Goal: Task Accomplishment & Management: Manage account settings

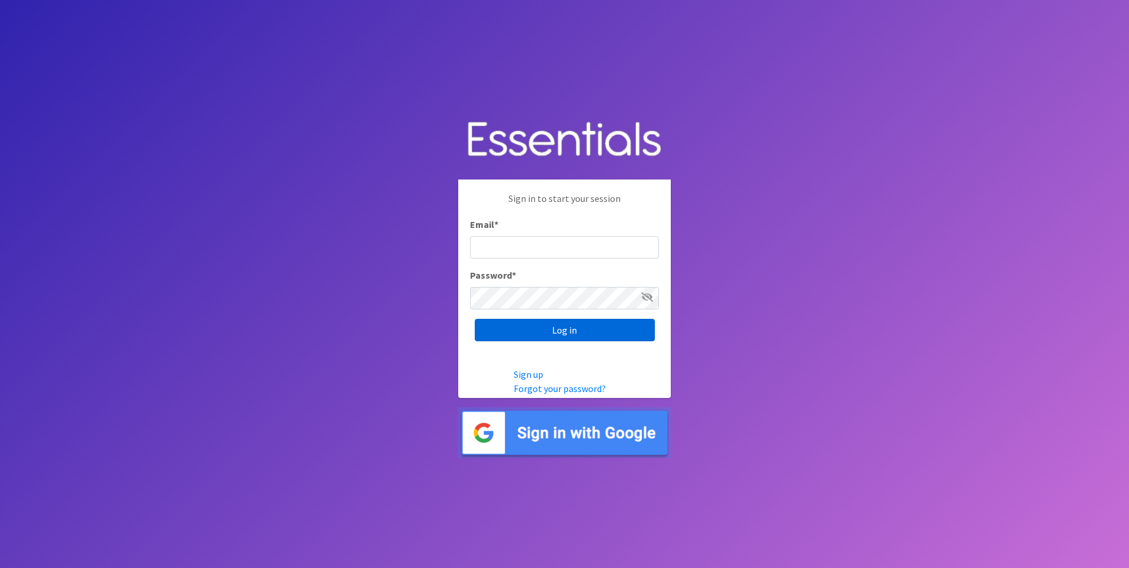
type input "kara@localpropertybuzz.com"
click at [548, 327] on input "Log in" at bounding box center [565, 330] width 180 height 22
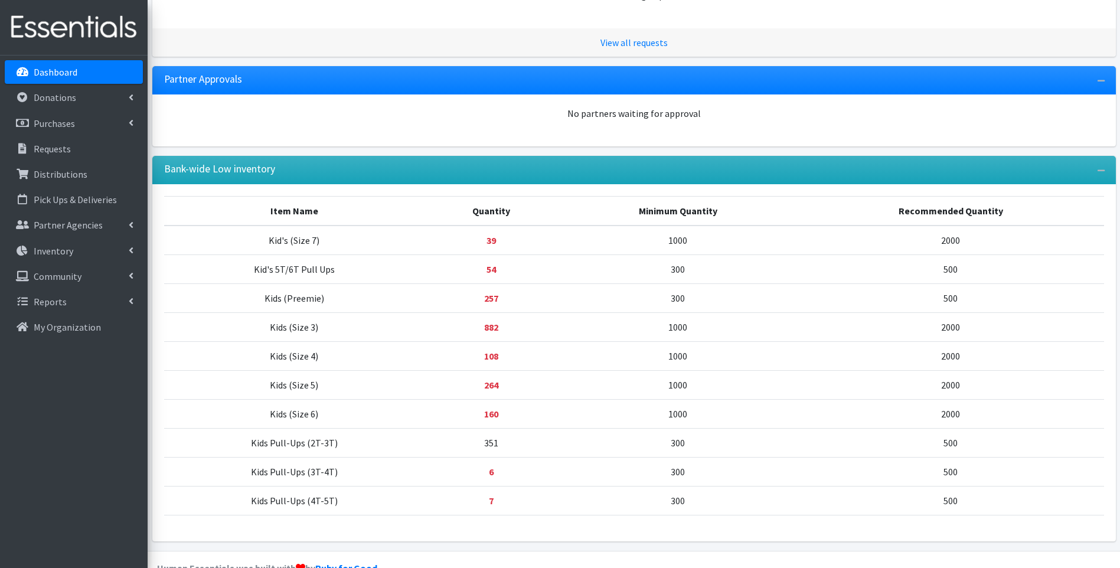
scroll to position [289, 0]
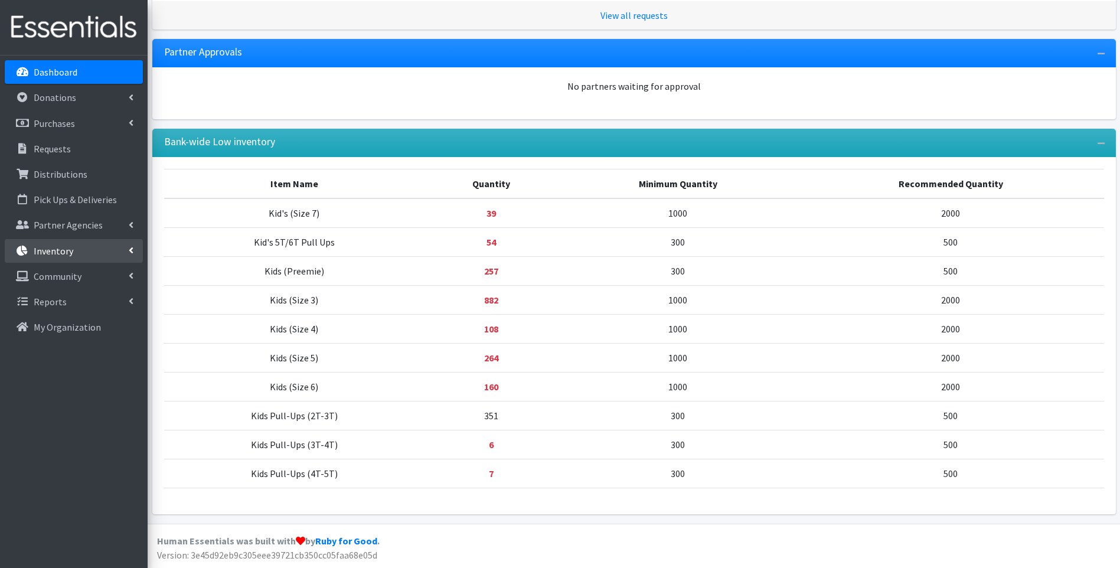
click at [68, 250] on p "Inventory" at bounding box center [54, 251] width 40 height 12
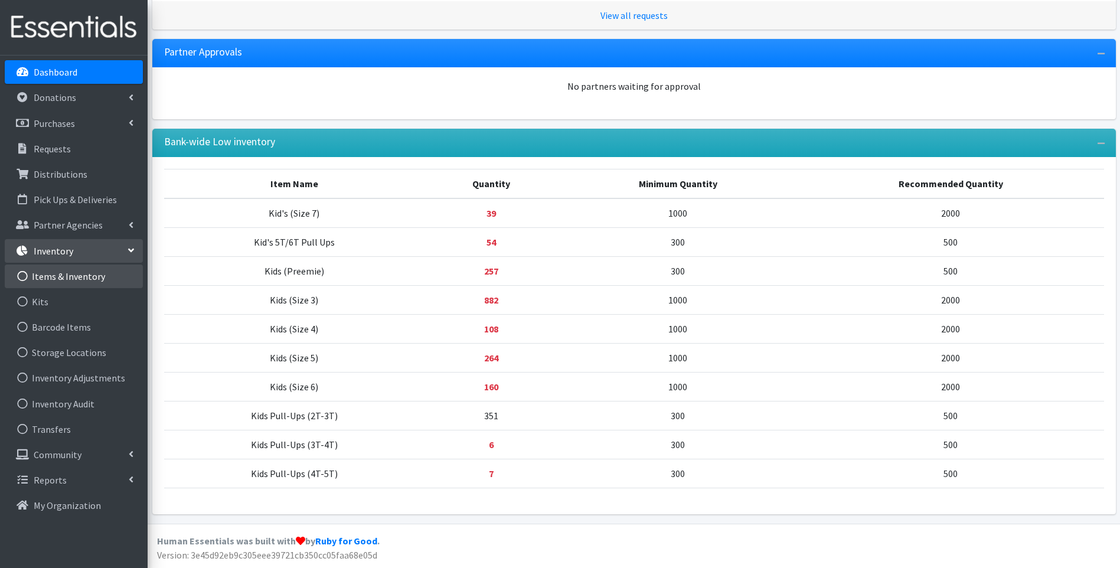
click at [77, 272] on link "Items & Inventory" at bounding box center [74, 277] width 138 height 24
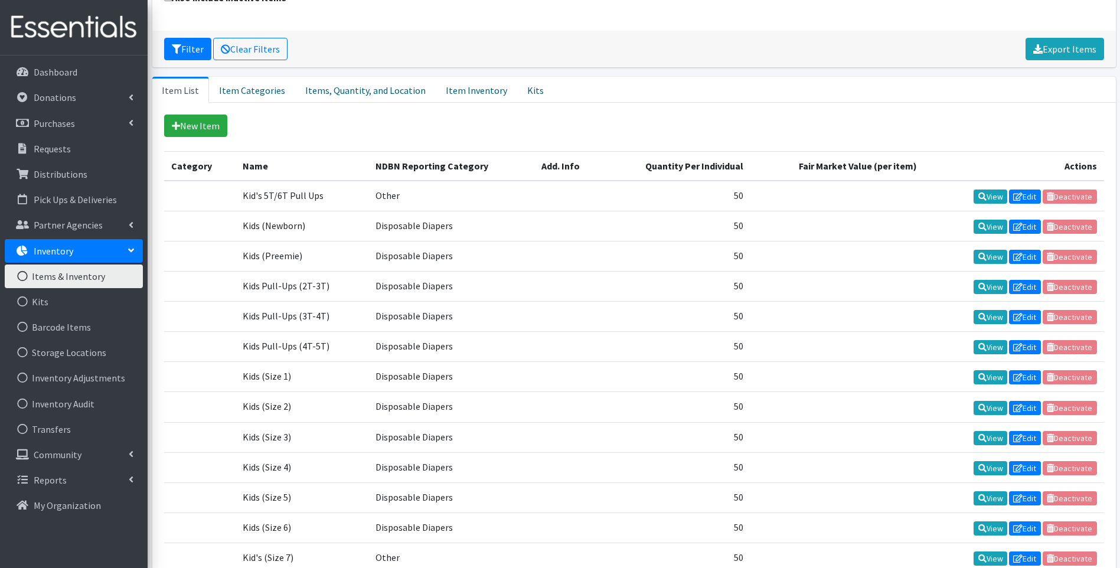
scroll to position [177, 0]
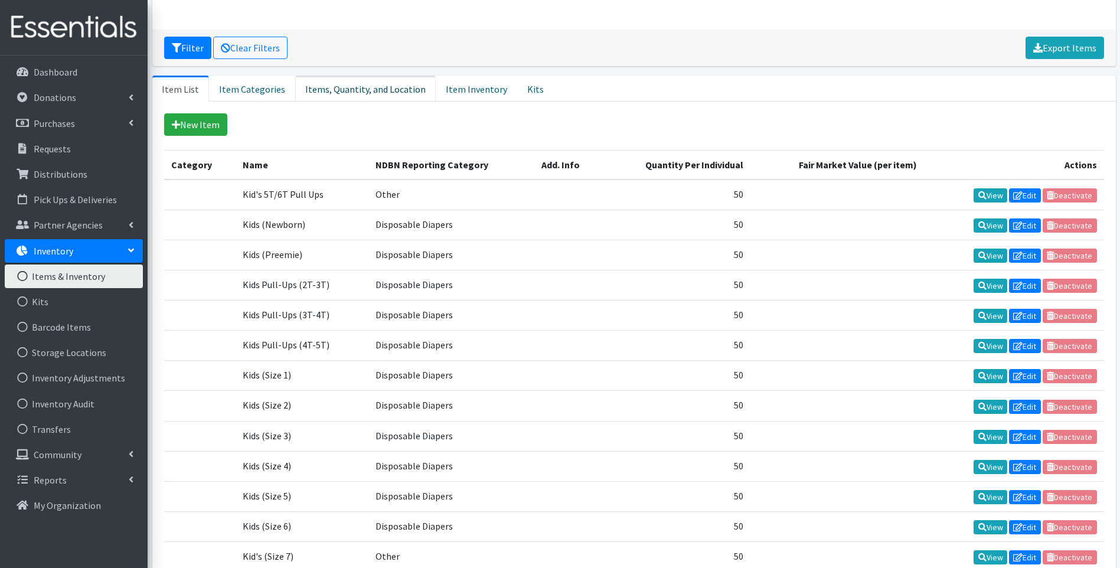
click at [392, 93] on link "Items, Quantity, and Location" at bounding box center [365, 89] width 141 height 26
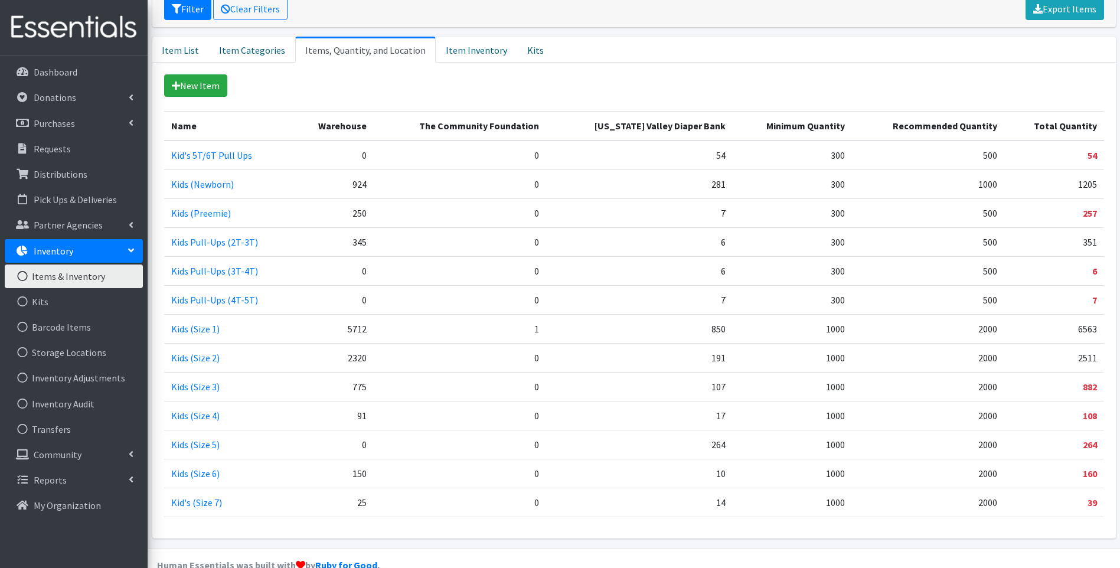
scroll to position [236, 0]
